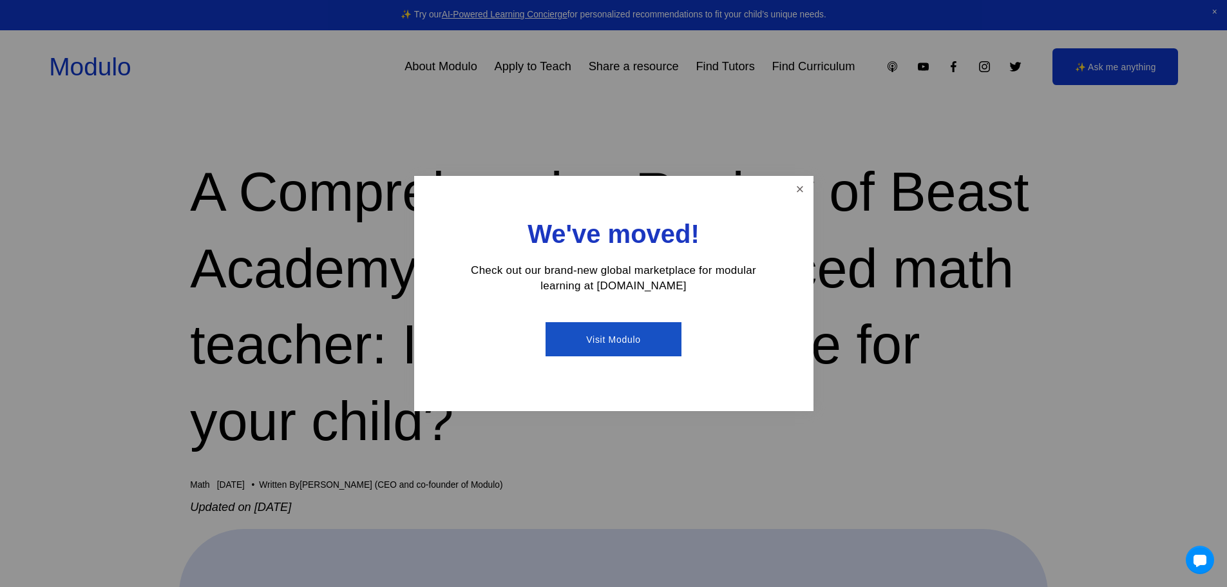
click at [812, 189] on div "We've moved! Check out our brand-new global marketplace for modular learning at…" at bounding box center [613, 293] width 399 height 235
click at [799, 190] on link "Close" at bounding box center [800, 189] width 23 height 23
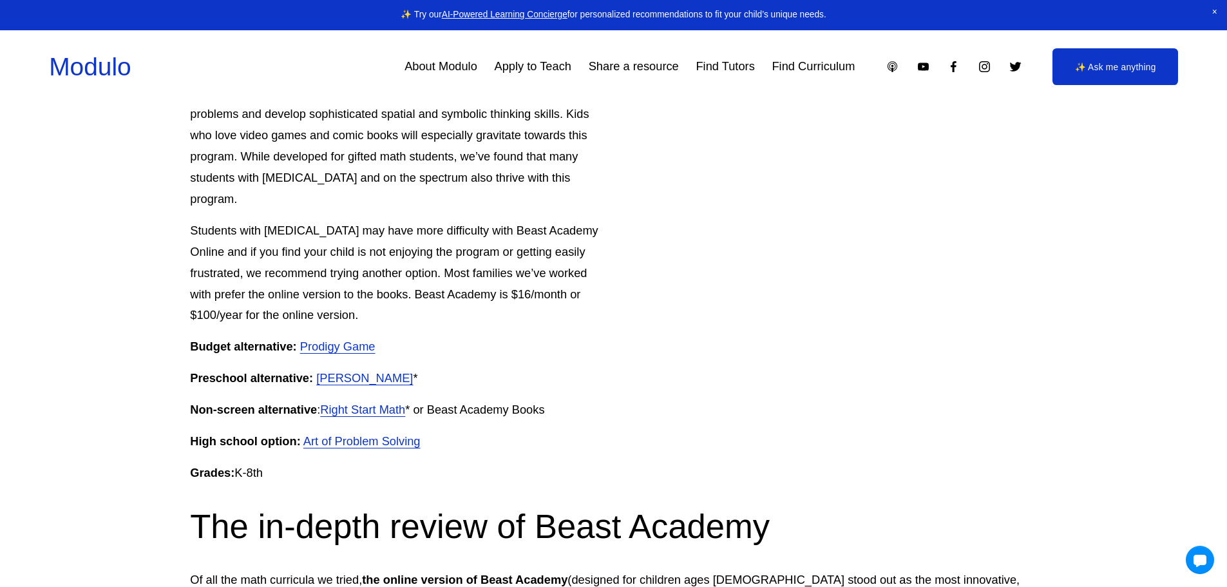
scroll to position [1160, 0]
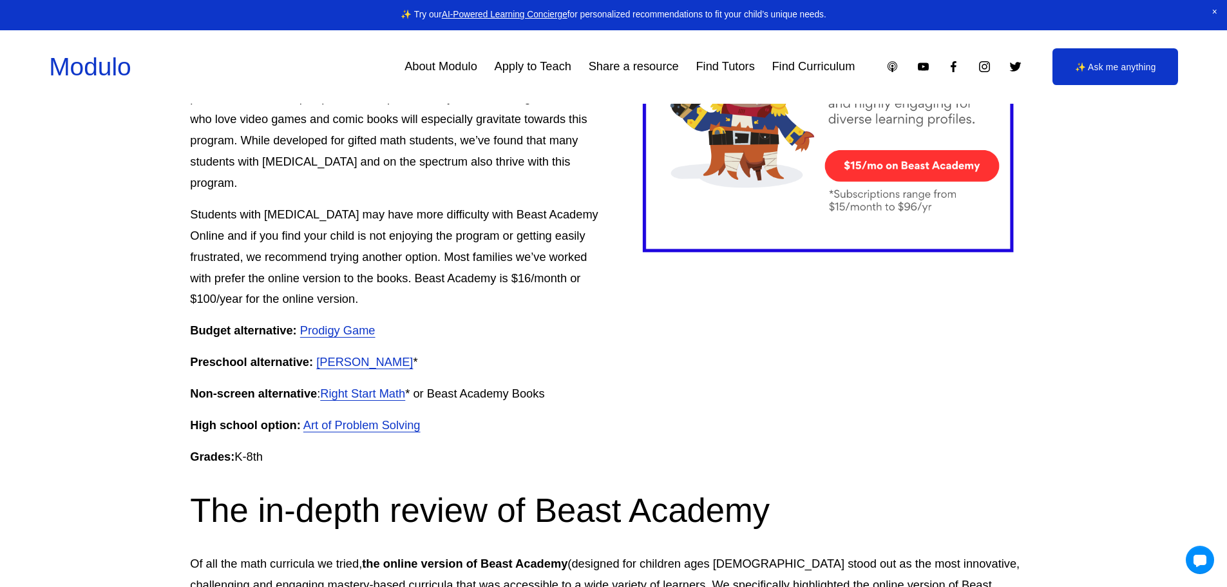
click at [339, 387] on link "Right Start Math" at bounding box center [362, 394] width 85 height 14
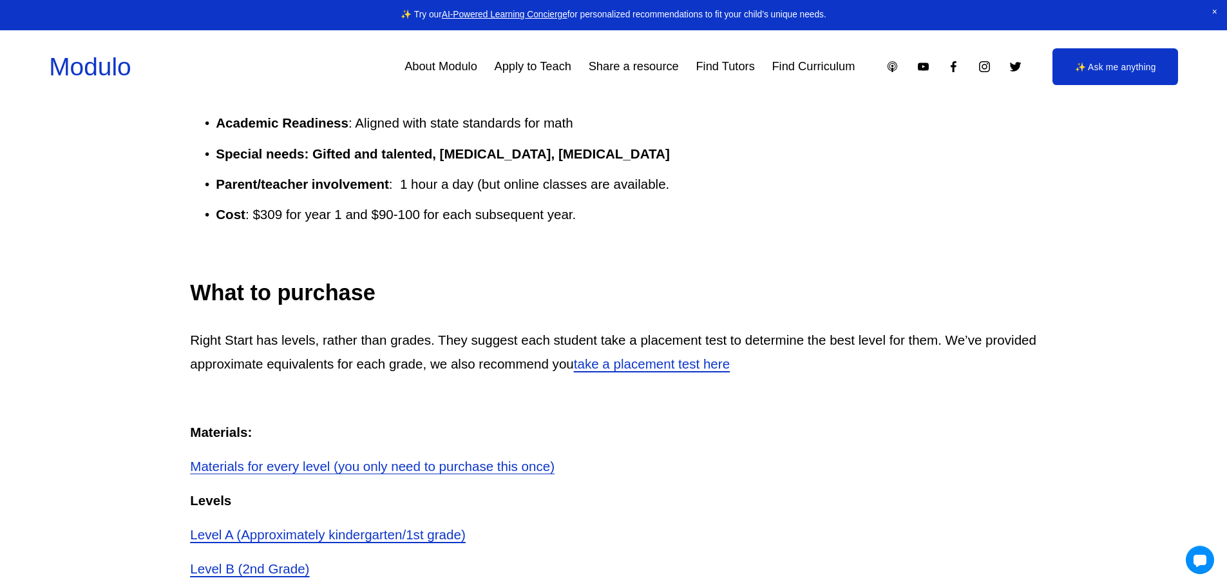
scroll to position [1546, 0]
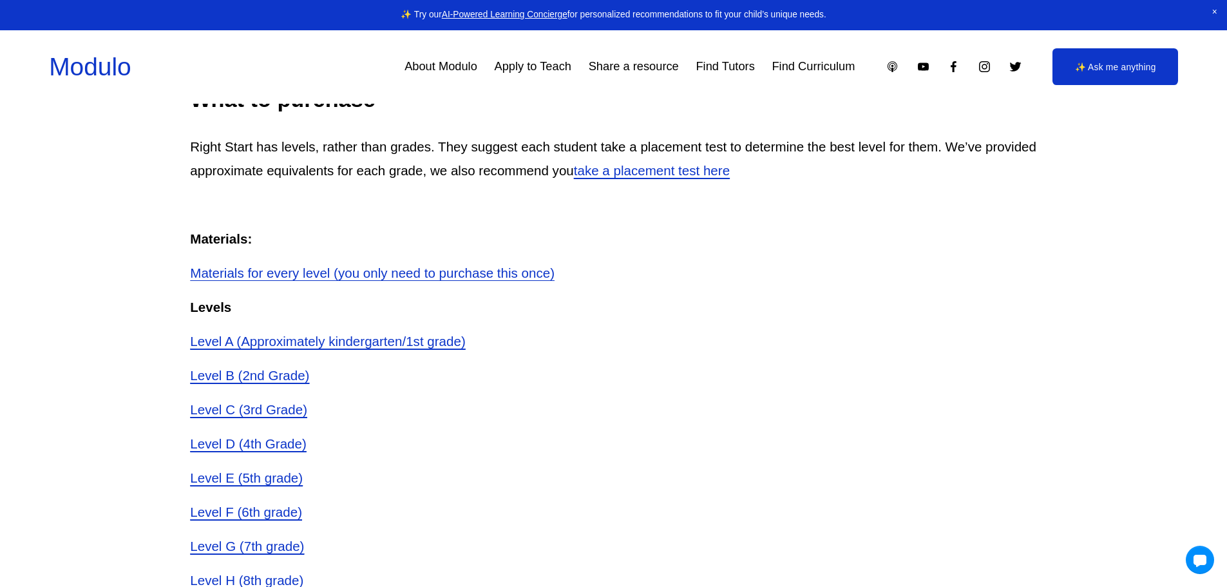
drag, startPoint x: 365, startPoint y: 280, endPoint x: 379, endPoint y: 287, distance: 15.8
click at [379, 285] on p "Materials for every level (you only need to purchase this once)" at bounding box center [613, 273] width 847 height 24
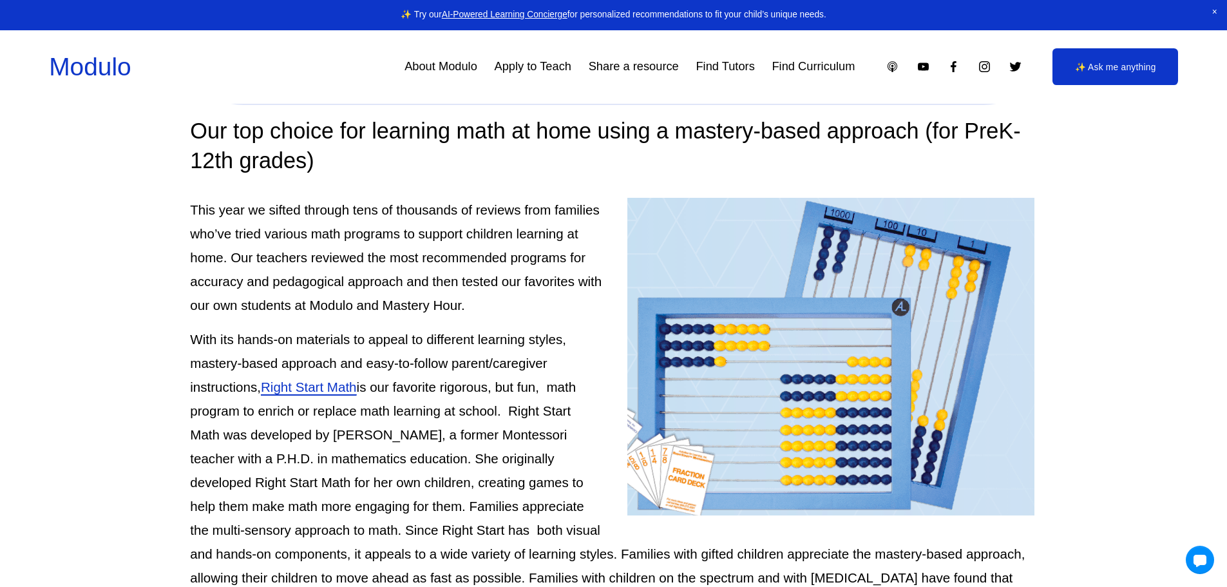
scroll to position [387, 0]
